Goal: Information Seeking & Learning: Find specific page/section

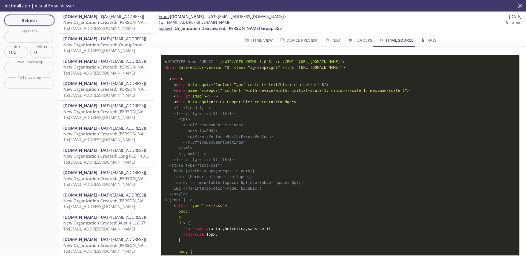
click at [40, 21] on span "Refresh" at bounding box center [29, 20] width 41 height 7
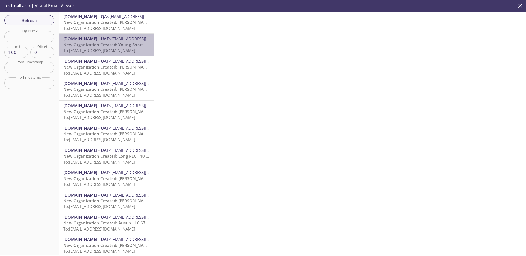
click at [115, 42] on span "New Organization Created: Young-Short 365 (E2E)" at bounding box center [112, 44] width 99 height 5
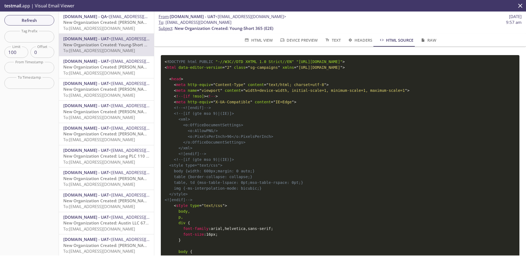
click at [109, 60] on span "[DOMAIN_NAME] - UAT" at bounding box center [85, 60] width 45 height 5
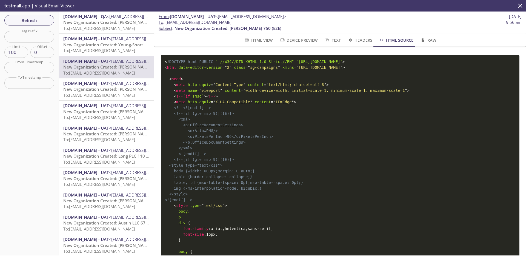
click at [113, 91] on span "New Organization Created: [PERSON_NAME] LLC 222 (E2E)" at bounding box center [120, 88] width 115 height 5
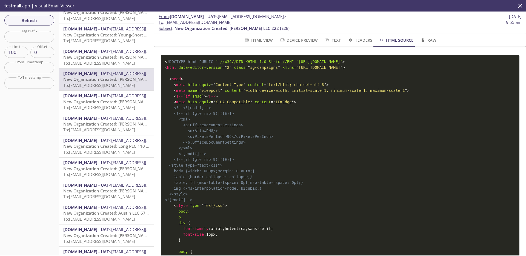
scroll to position [11, 0]
click at [109, 94] on span "[DOMAIN_NAME] - UAT" at bounding box center [85, 94] width 45 height 5
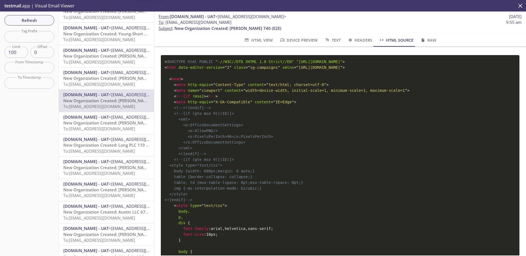
scroll to position [26, 0]
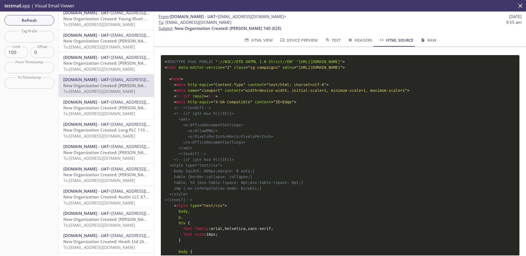
click at [109, 97] on div "MonarchsRising.com - UAT <support@uat.monarchsrising.com> New Organization Crea…" at bounding box center [106, 108] width 95 height 22
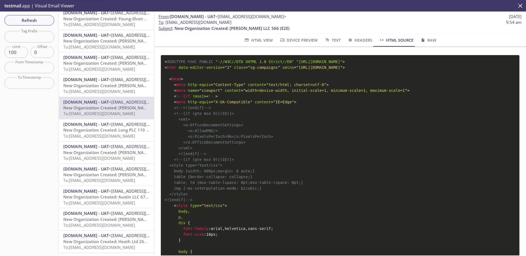
scroll to position [30, 0]
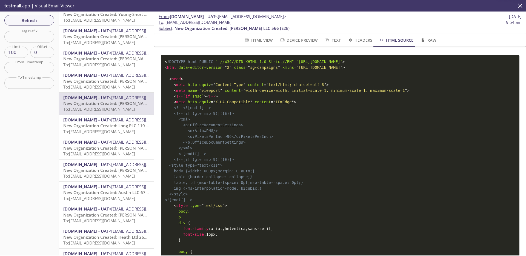
click at [108, 115] on div "MonarchsRising.com - UAT <support@uat.monarchsrising.com> New Organization Crea…" at bounding box center [106, 126] width 95 height 22
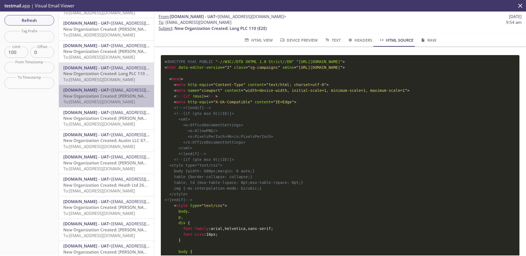
click at [112, 98] on span "New Organization Created: [PERSON_NAME], Green and [PERSON_NAME] 970 (E2E)" at bounding box center [145, 95] width 164 height 5
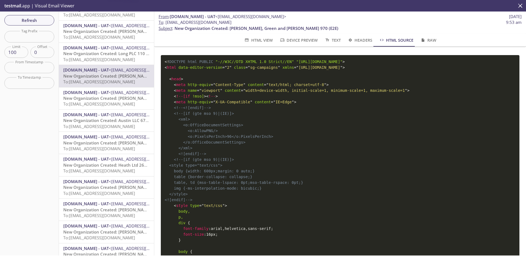
click at [112, 99] on span "New Organization Created: [PERSON_NAME], [PERSON_NAME] and [PERSON_NAME] 515 (E…" at bounding box center [155, 97] width 184 height 5
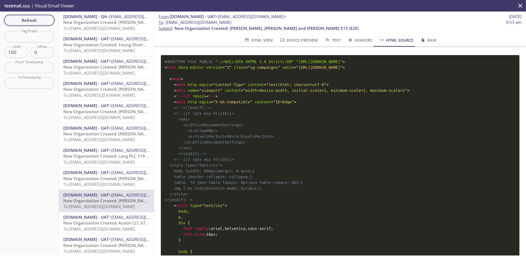
click at [46, 22] on span "Refresh" at bounding box center [29, 20] width 41 height 7
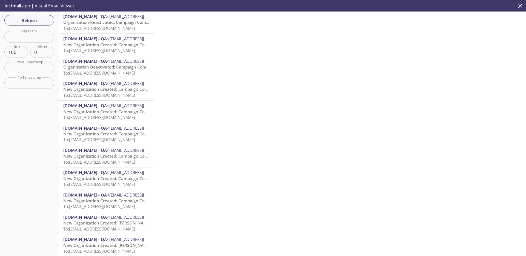
click at [103, 19] on span "Organization Reactivated: Campaign Composer Integration Test-1.20250919.2" at bounding box center [140, 21] width 155 height 5
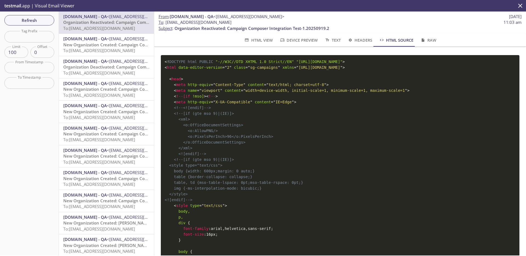
click at [260, 43] on span "HTML View" at bounding box center [258, 40] width 29 height 7
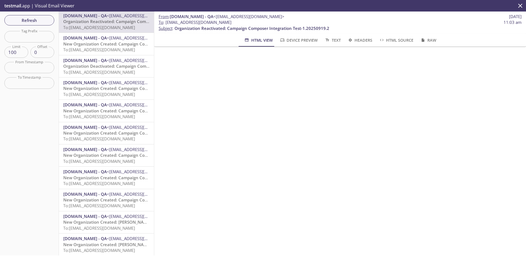
scroll to position [1, 0]
click at [43, 20] on span "Refresh" at bounding box center [29, 20] width 41 height 7
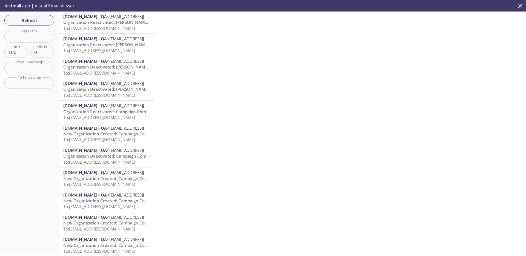
click at [122, 43] on span "Organization Reactivated: [PERSON_NAME] Ltd 99" at bounding box center [112, 44] width 99 height 5
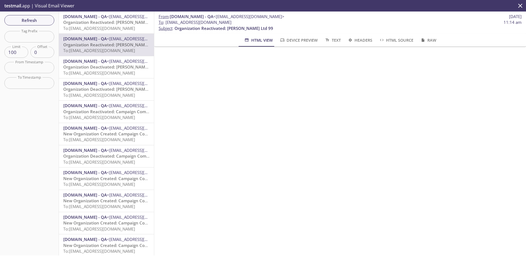
click at [120, 26] on span "To: [EMAIL_ADDRESS][DOMAIN_NAME]" at bounding box center [99, 27] width 72 height 5
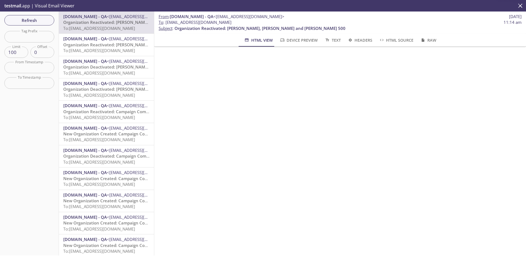
click at [30, 21] on span "Refresh" at bounding box center [29, 20] width 41 height 7
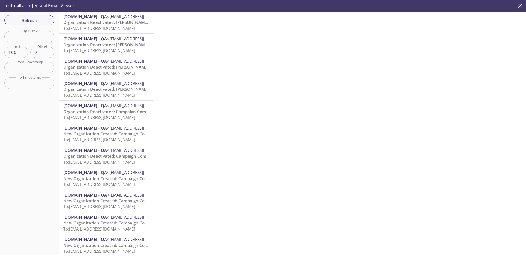
click at [122, 50] on span "To: [EMAIL_ADDRESS][DOMAIN_NAME]" at bounding box center [99, 50] width 72 height 5
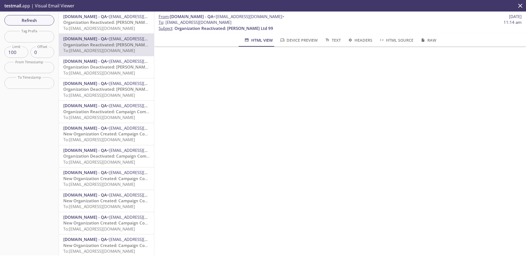
click at [114, 26] on span "To: [EMAIL_ADDRESS][DOMAIN_NAME]" at bounding box center [99, 27] width 72 height 5
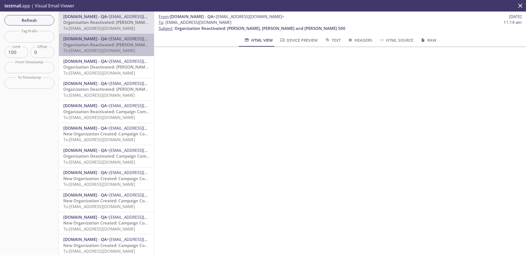
click at [111, 50] on span "To: [EMAIL_ADDRESS][DOMAIN_NAME]" at bounding box center [99, 50] width 72 height 5
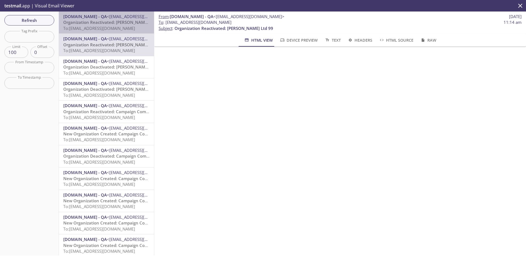
click at [113, 26] on span "To: [EMAIL_ADDRESS][DOMAIN_NAME]" at bounding box center [99, 27] width 72 height 5
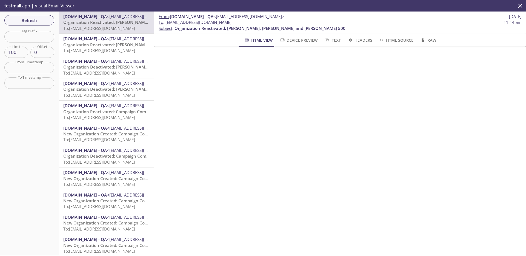
click at [108, 92] on span "To: [EMAIL_ADDRESS][DOMAIN_NAME]" at bounding box center [99, 94] width 72 height 5
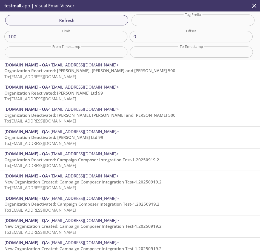
click at [125, 111] on span "MonarchsRising.com - QA <support@qa.monarchsrising.com>" at bounding box center [129, 109] width 251 height 6
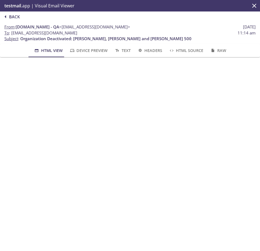
scroll to position [7, 0]
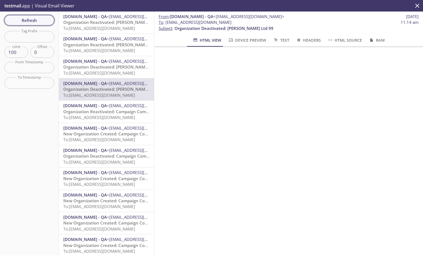
click at [31, 21] on span "Refresh" at bounding box center [29, 20] width 41 height 7
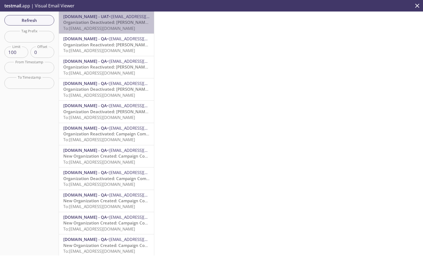
click at [109, 21] on span "Organization Deactivated: [PERSON_NAME] Group 555" at bounding box center [116, 21] width 107 height 5
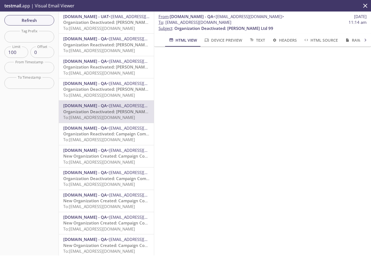
click at [107, 19] on span "Organization Deactivated: [PERSON_NAME] Group 555" at bounding box center [116, 21] width 107 height 5
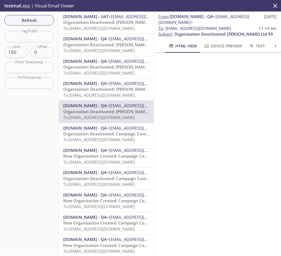
click at [109, 26] on span "To: [EMAIL_ADDRESS][DOMAIN_NAME]" at bounding box center [99, 27] width 72 height 5
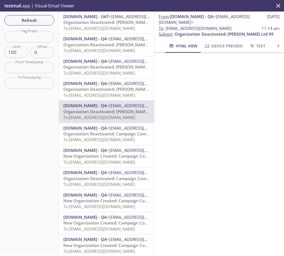
click at [112, 22] on span "Organization Deactivated: [PERSON_NAME] Group 555" at bounding box center [116, 21] width 107 height 5
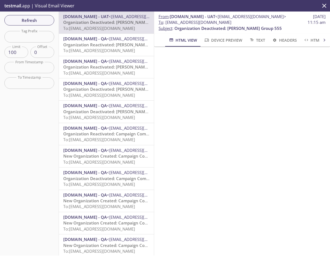
click at [218, 24] on span "To : [EMAIL_ADDRESS][DOMAIN_NAME]" at bounding box center [194, 22] width 73 height 6
copy span "e2e_test_notifications"
click at [25, 34] on input "text" at bounding box center [29, 36] width 50 height 11
paste input "e2e_test_notifications"
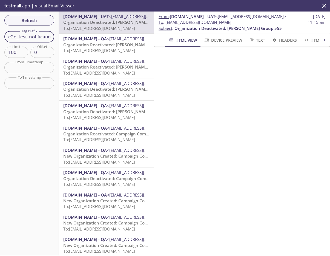
scroll to position [0, 5]
type input "e2e_test_notifications"
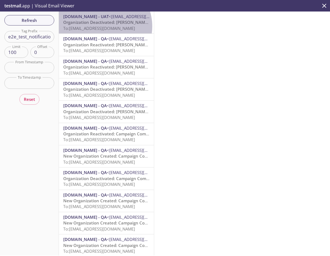
click at [101, 26] on span "To: [EMAIL_ADDRESS][DOMAIN_NAME]" at bounding box center [99, 27] width 72 height 5
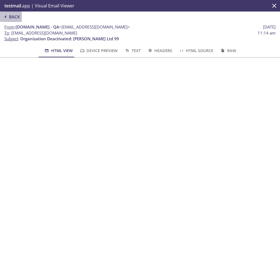
click at [13, 16] on span "Back" at bounding box center [11, 16] width 18 height 7
click at [14, 16] on span "Back" at bounding box center [11, 16] width 18 height 7
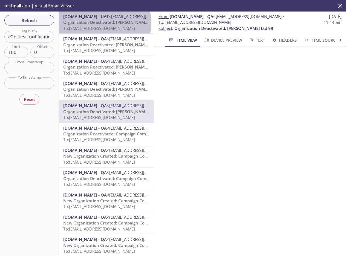
click at [104, 23] on span "Organization Deactivated: [PERSON_NAME] Group 555" at bounding box center [116, 21] width 107 height 5
